Goal: Navigation & Orientation: Find specific page/section

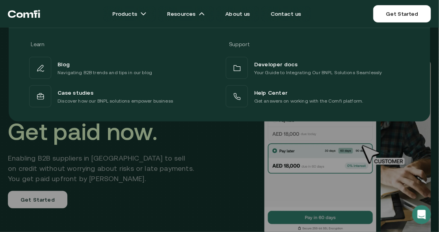
click at [205, 156] on div at bounding box center [219, 144] width 439 height 232
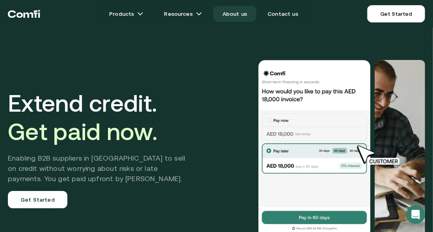
click at [240, 15] on link "About us" at bounding box center [234, 14] width 43 height 16
